Goal: Information Seeking & Learning: Find specific fact

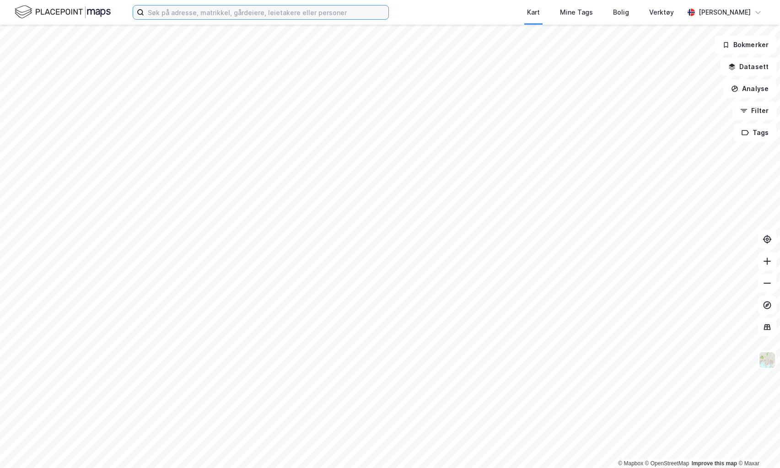
click at [255, 16] on input at bounding box center [266, 12] width 244 height 14
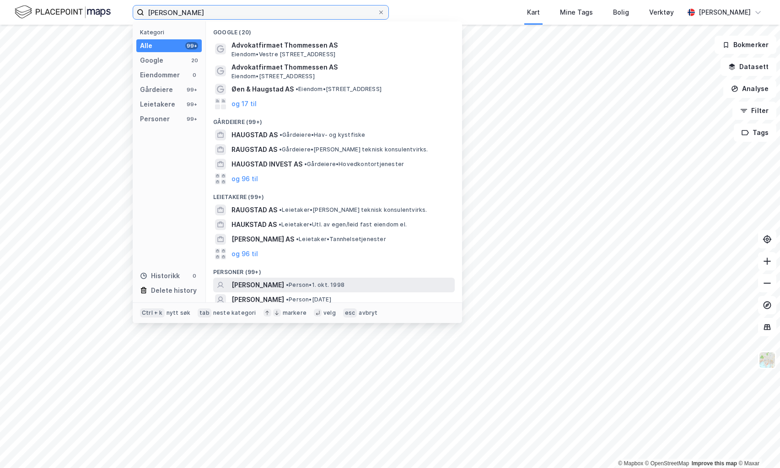
type input "[PERSON_NAME]"
click at [284, 284] on span "[PERSON_NAME]" at bounding box center [257, 284] width 53 height 11
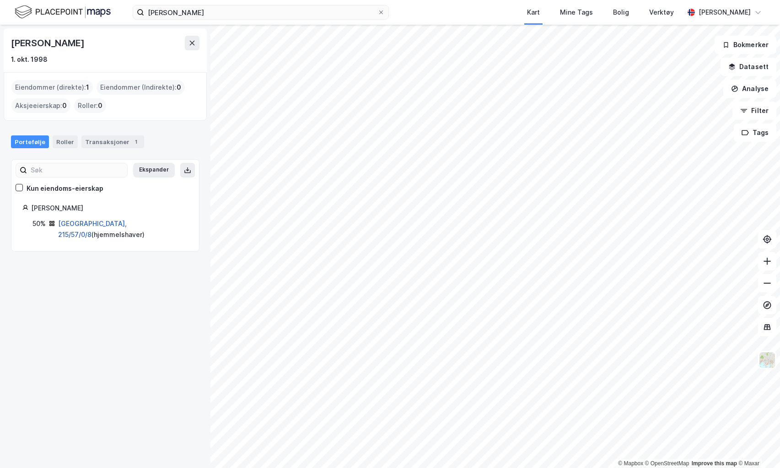
click at [78, 223] on link "[GEOGRAPHIC_DATA], 215/57/0/8" at bounding box center [92, 229] width 69 height 19
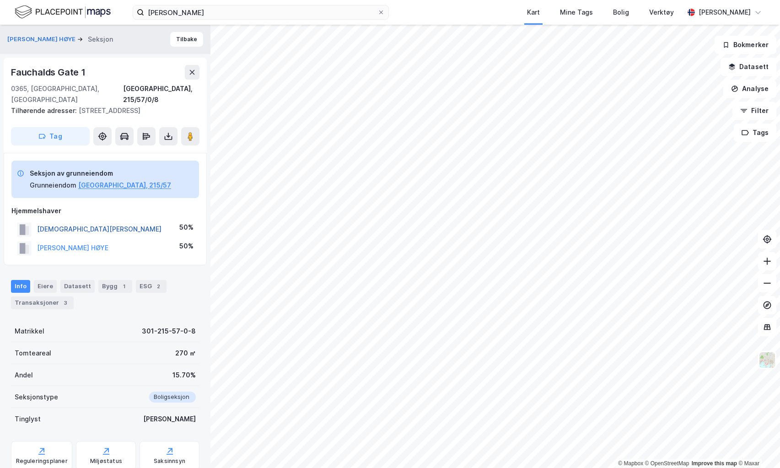
click at [0, 0] on button "[DEMOGRAPHIC_DATA][PERSON_NAME]" at bounding box center [0, 0] width 0 height 0
click at [0, 0] on button "[PERSON_NAME] HØYE" at bounding box center [0, 0] width 0 height 0
